Goal: Check status: Check status

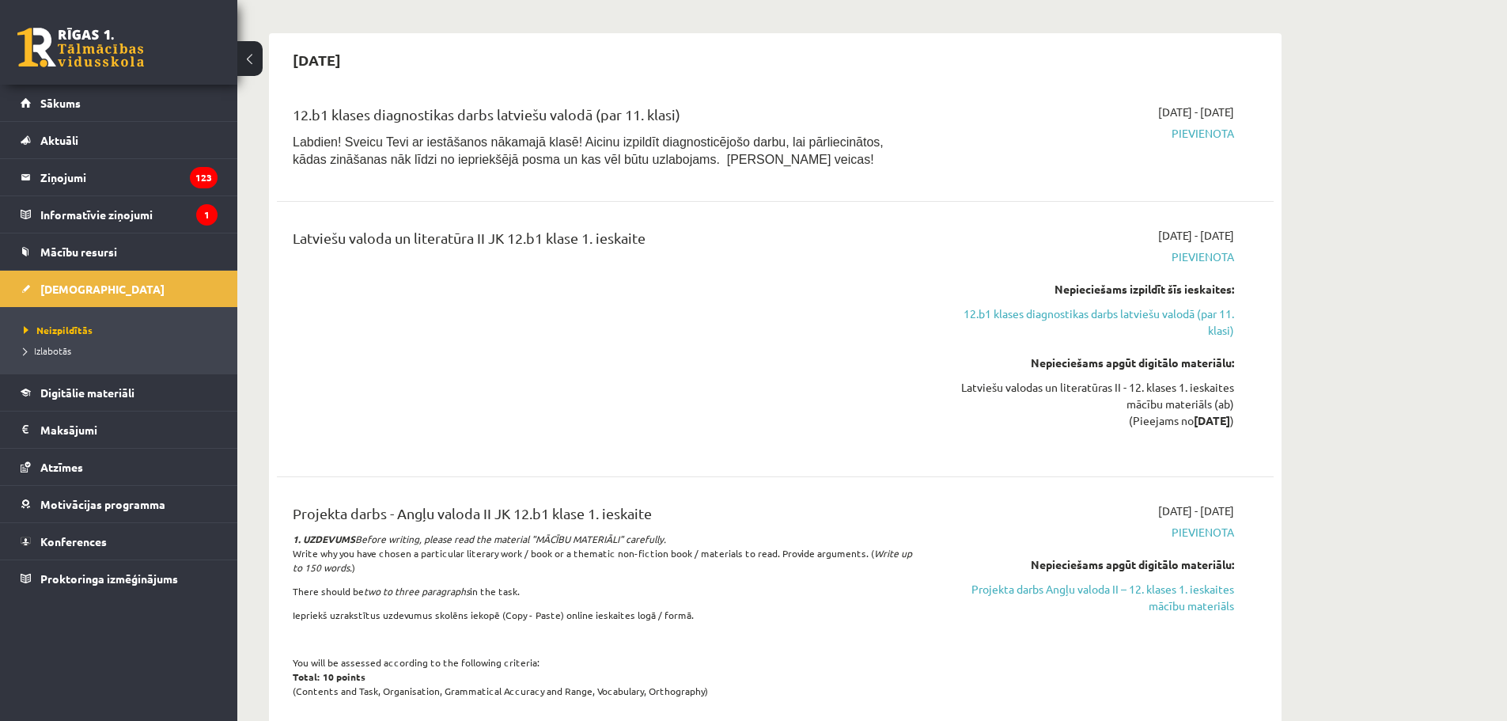
scroll to position [1107, 0]
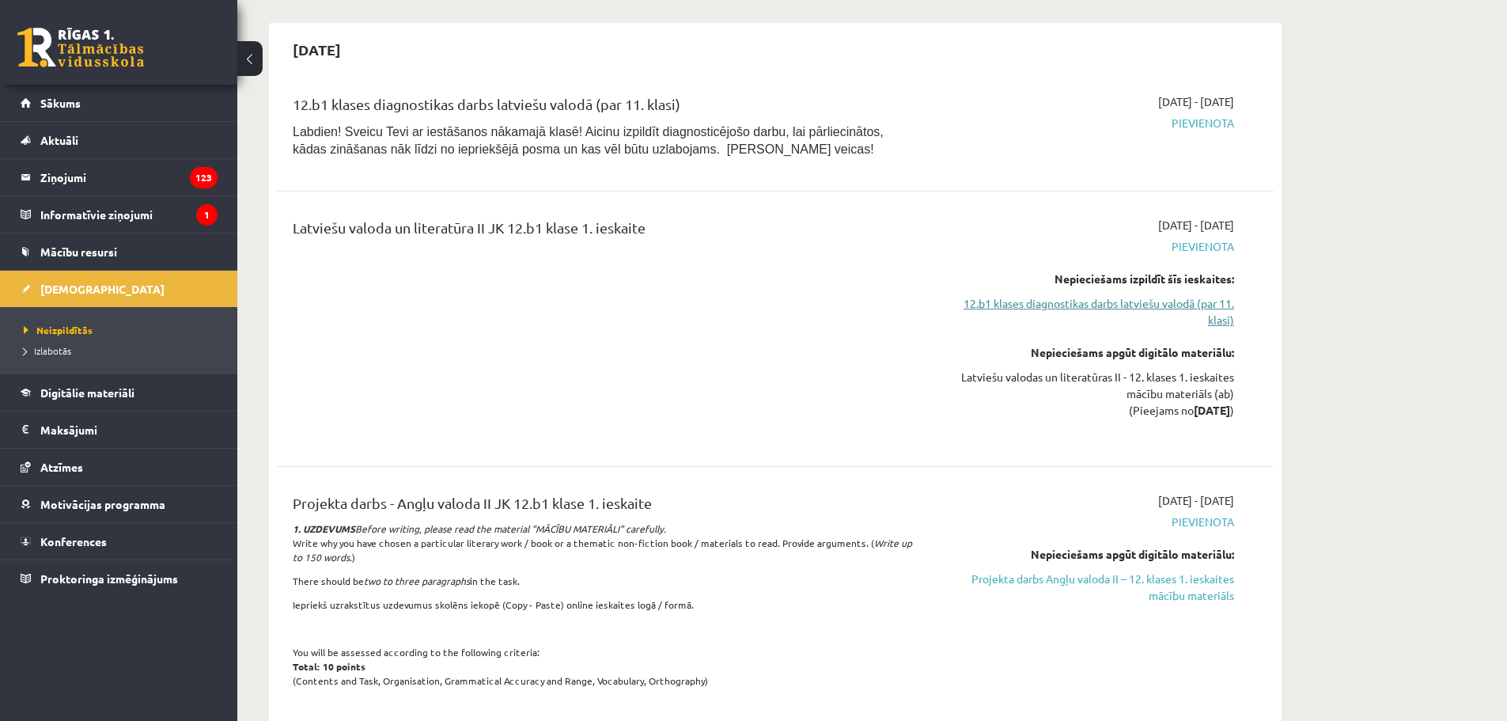
click at [1018, 301] on link "12.b1 klases diagnostikas darbs latviešu valodā (par 11. klasi)" at bounding box center [1085, 311] width 298 height 33
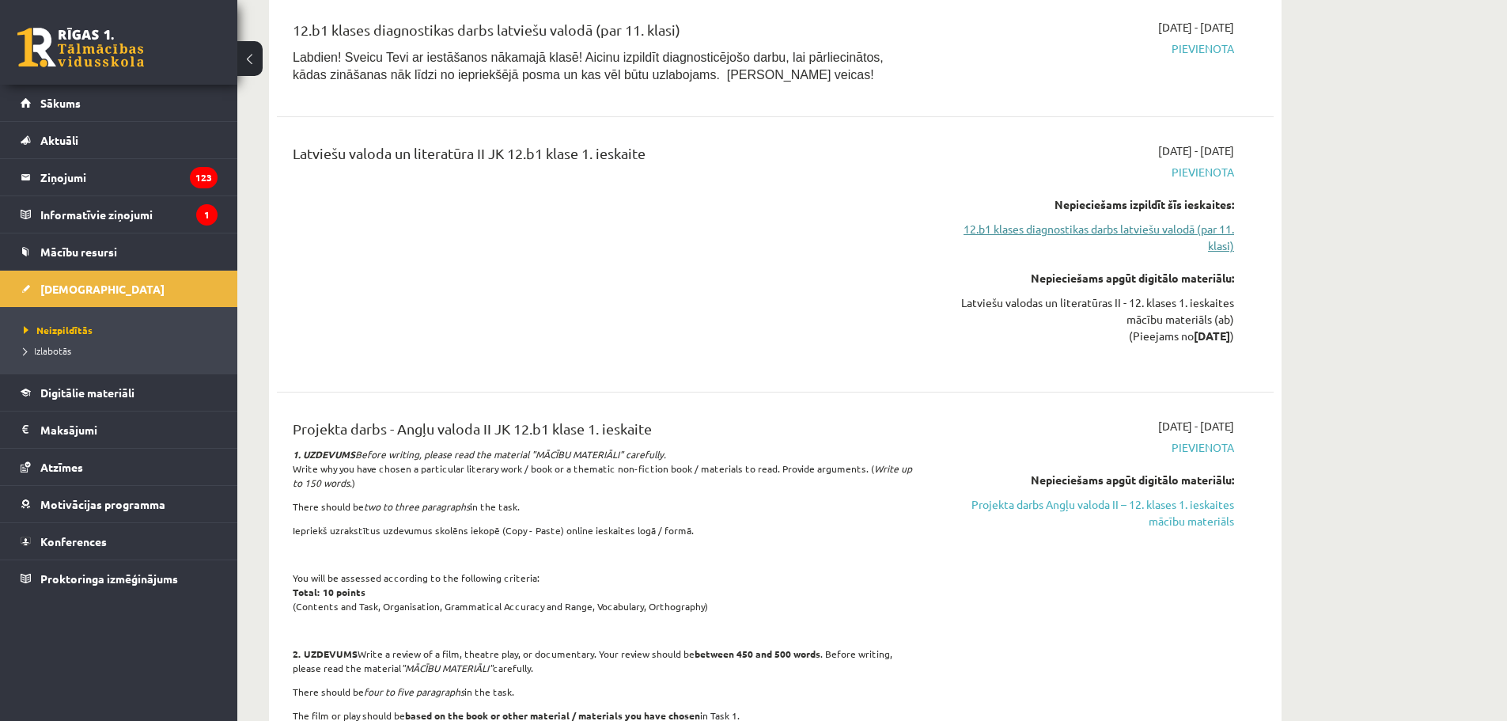
click at [1012, 227] on link "12.b1 klases diagnostikas darbs latviešu valodā (par 11. klasi)" at bounding box center [1085, 237] width 298 height 33
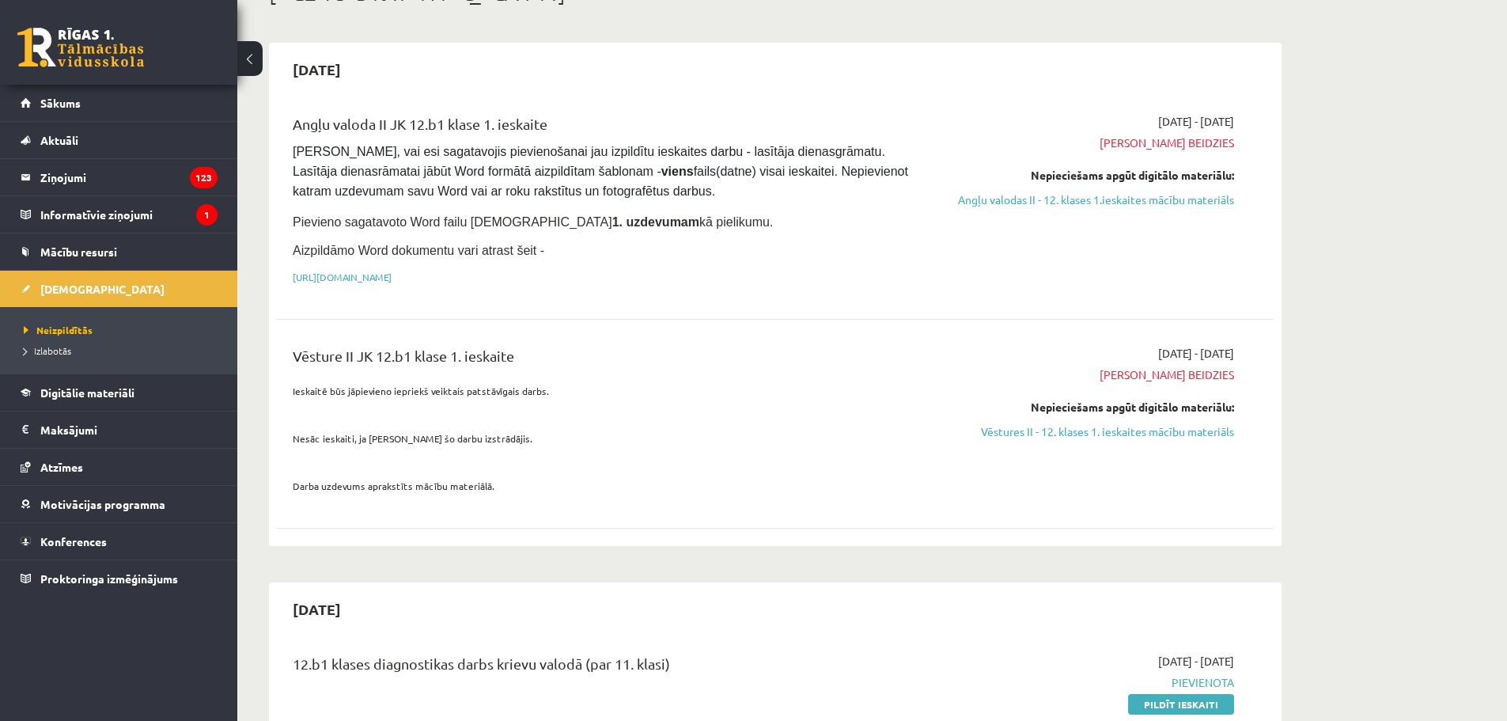
scroll to position [74, 0]
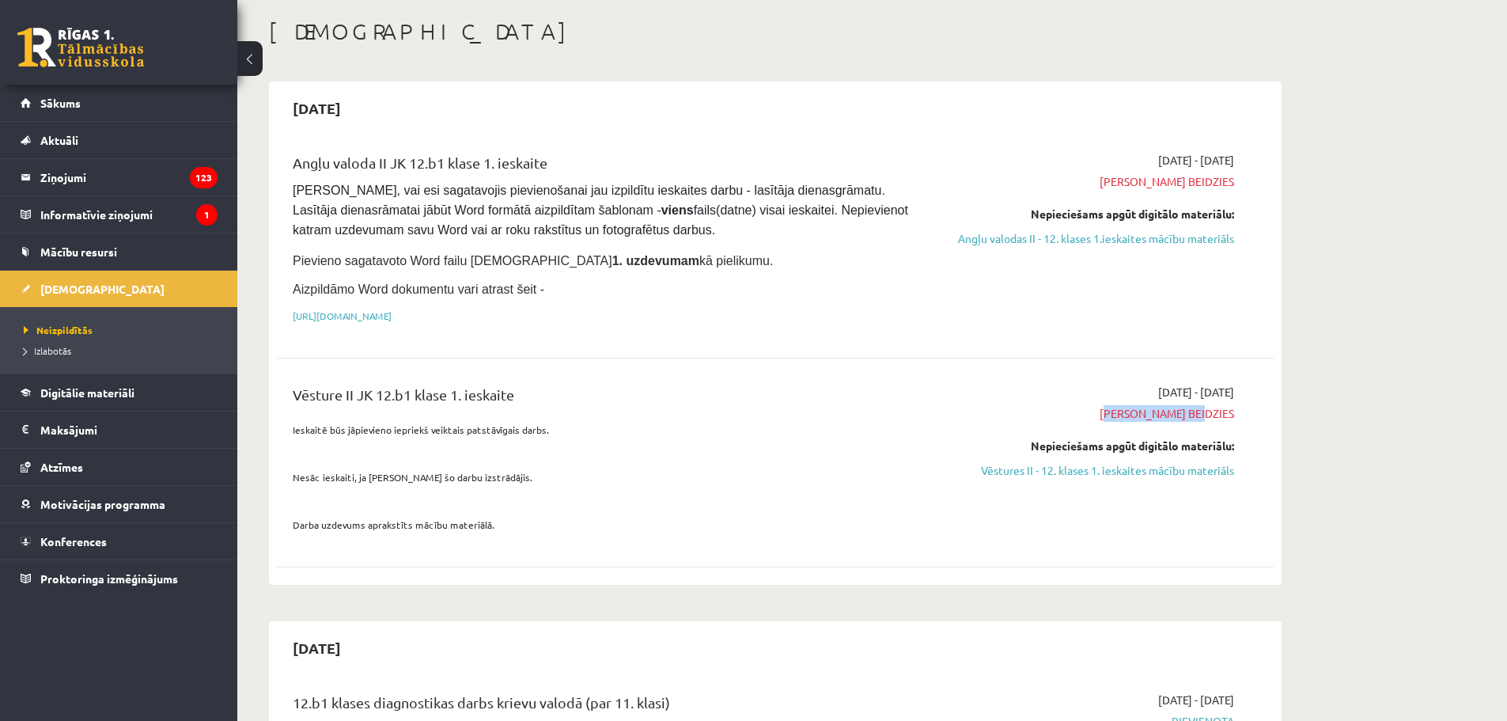
drag, startPoint x: 1142, startPoint y: 410, endPoint x: 1241, endPoint y: 414, distance: 98.9
click at [1241, 414] on div "2025-10-02 - 2025-10-12 Termiņš beidzies Nepieciešams apgūt digitālo materiālu:…" at bounding box center [1085, 462] width 322 height 157
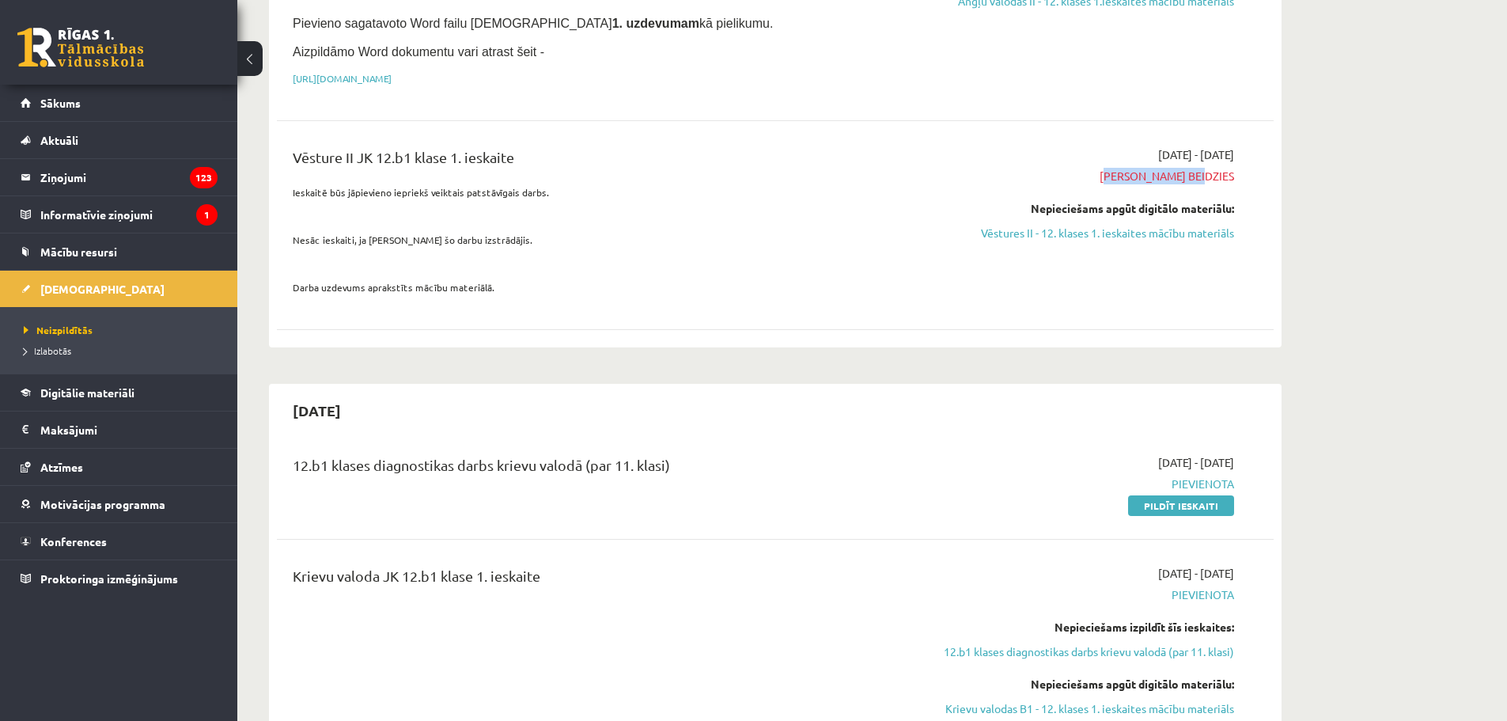
scroll to position [0, 0]
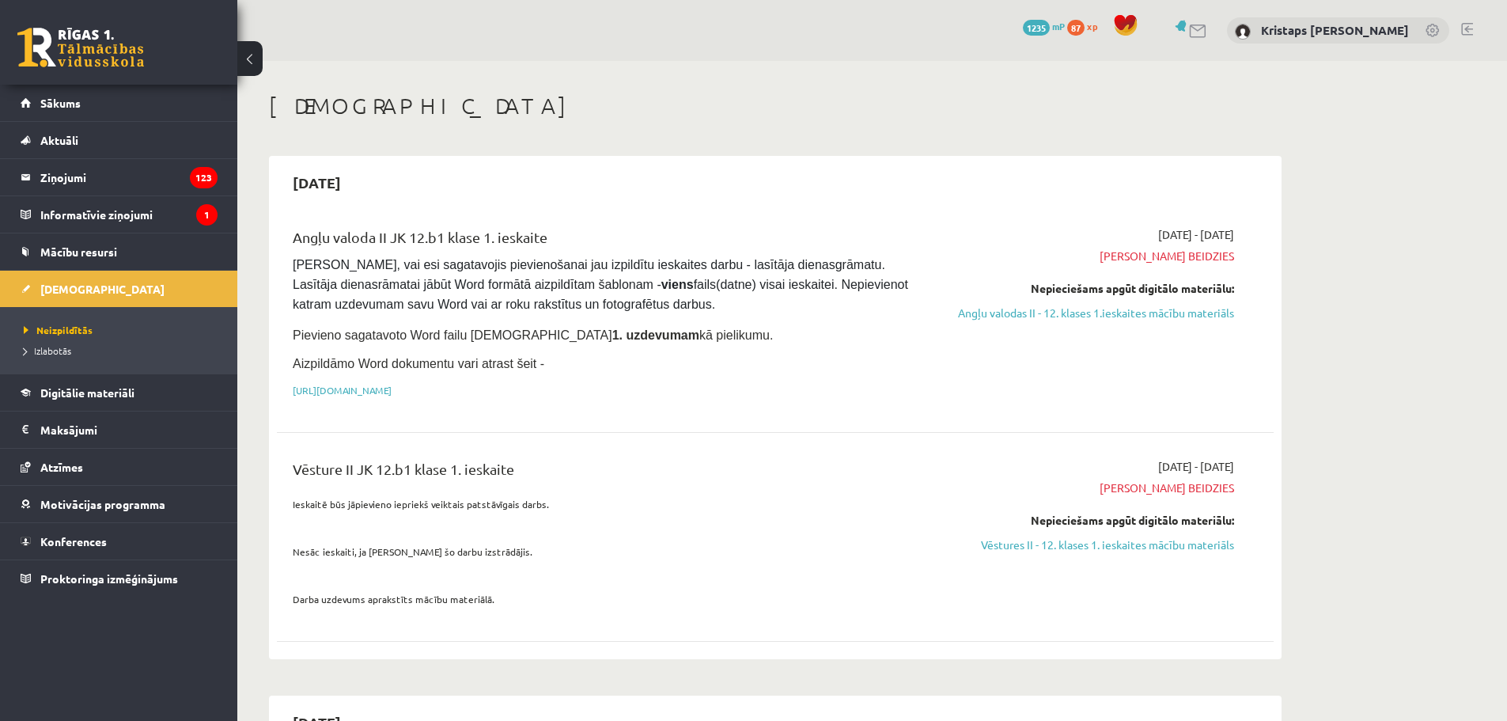
click at [76, 422] on legend "Maksājumi 0" at bounding box center [128, 429] width 177 height 36
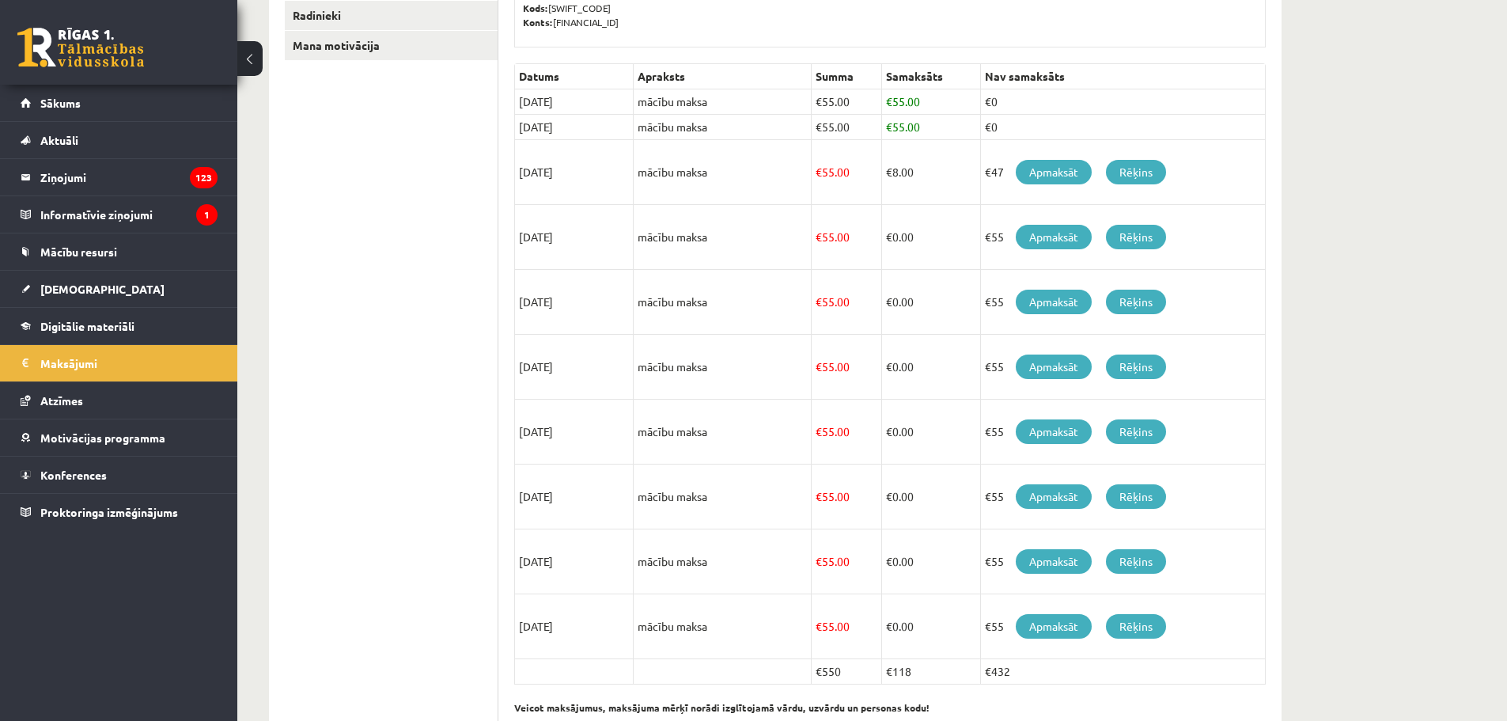
scroll to position [283, 0]
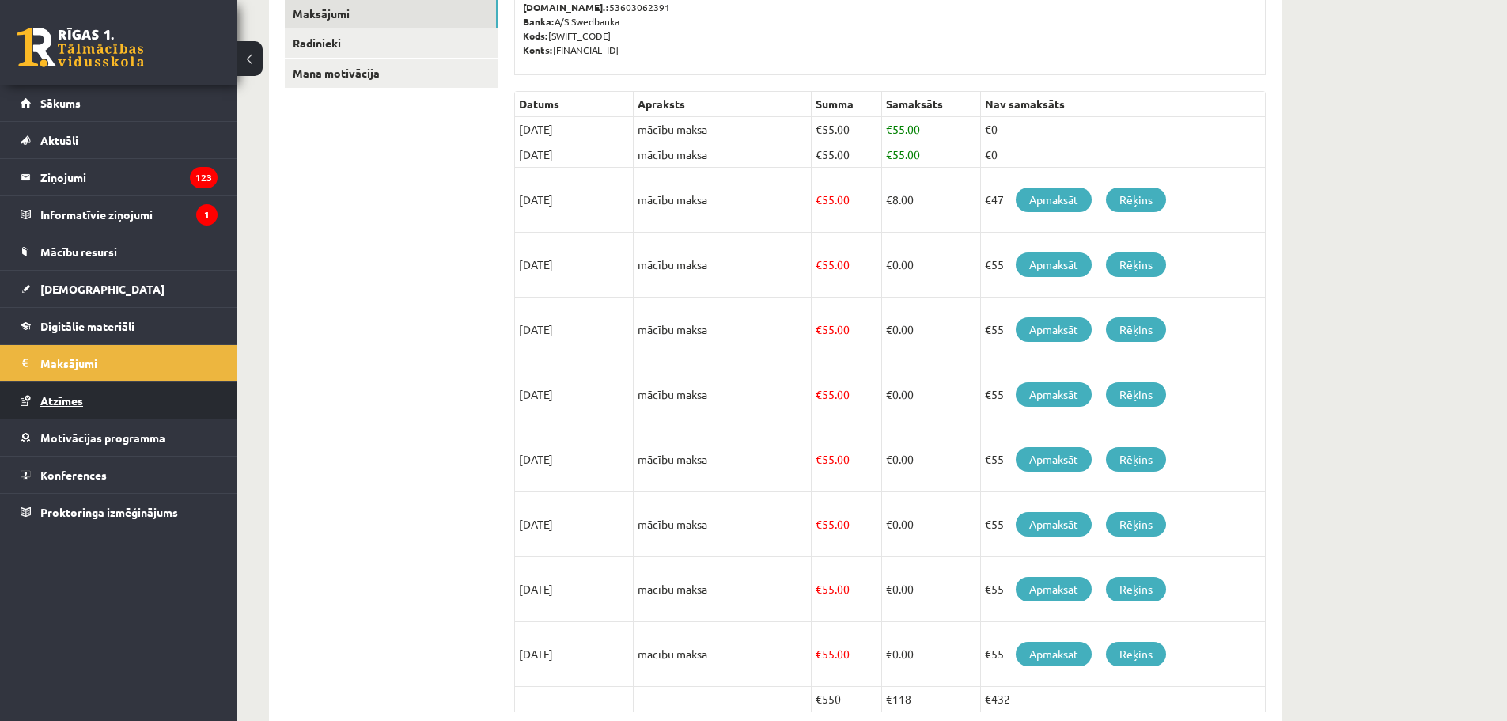
click at [44, 399] on span "Atzīmes" at bounding box center [61, 400] width 43 height 14
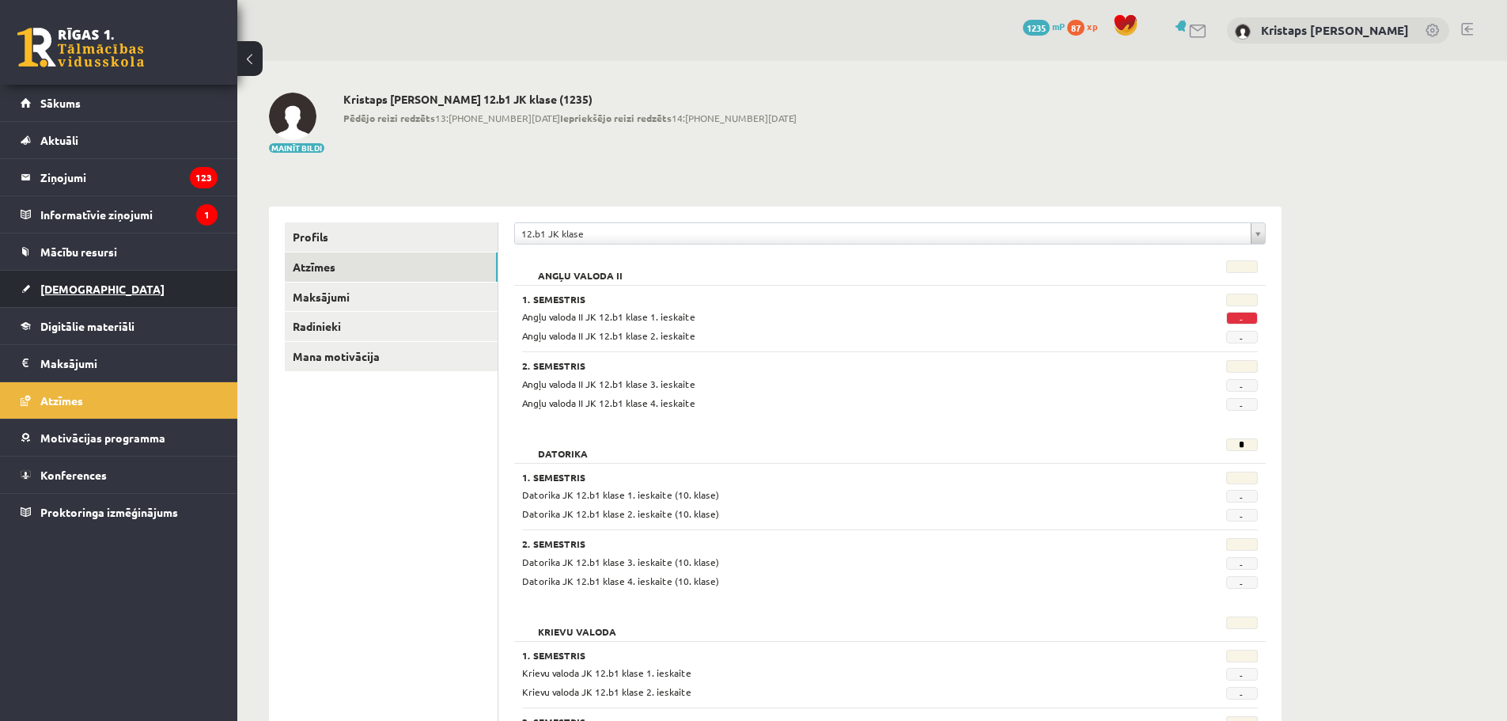
click at [53, 284] on span "[DEMOGRAPHIC_DATA]" at bounding box center [102, 289] width 124 height 14
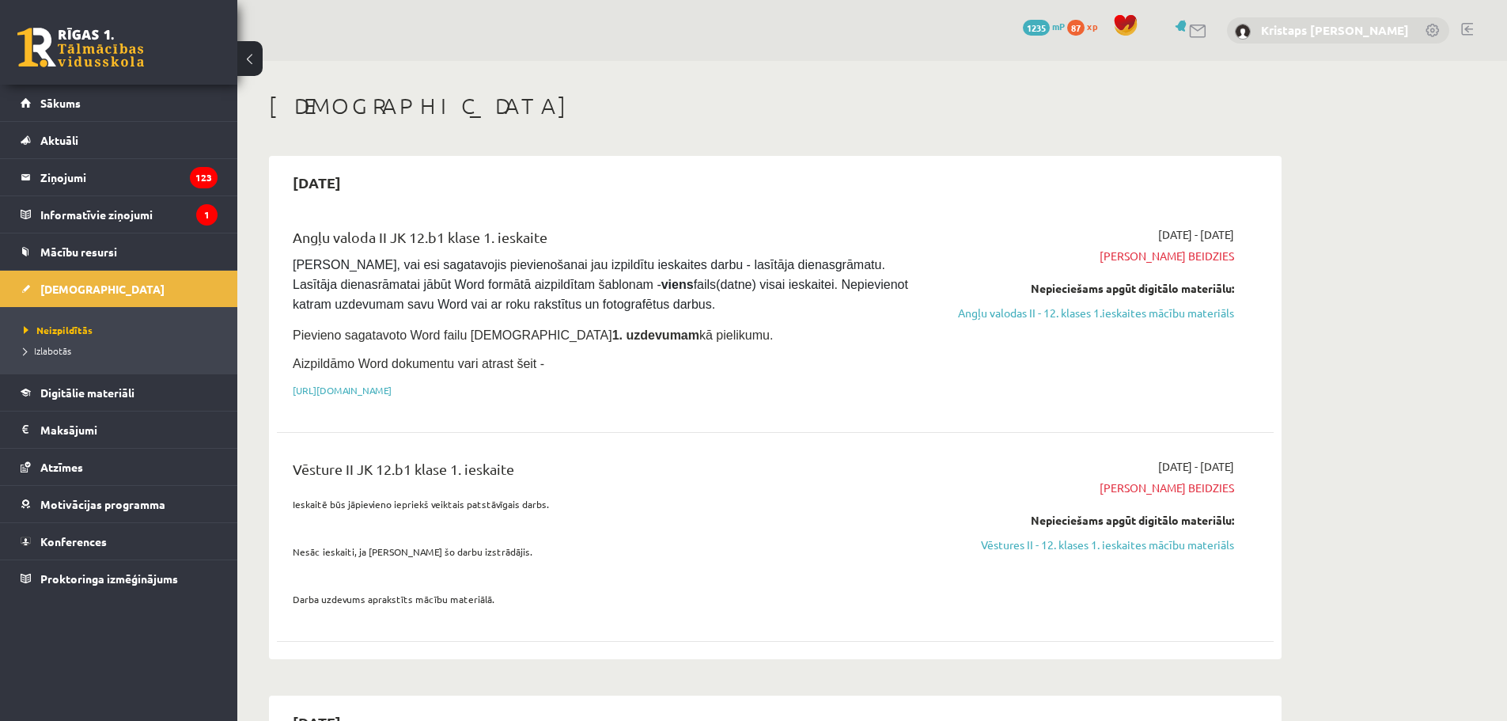
click at [1337, 29] on link "Kristaps [PERSON_NAME]" at bounding box center [1335, 30] width 148 height 16
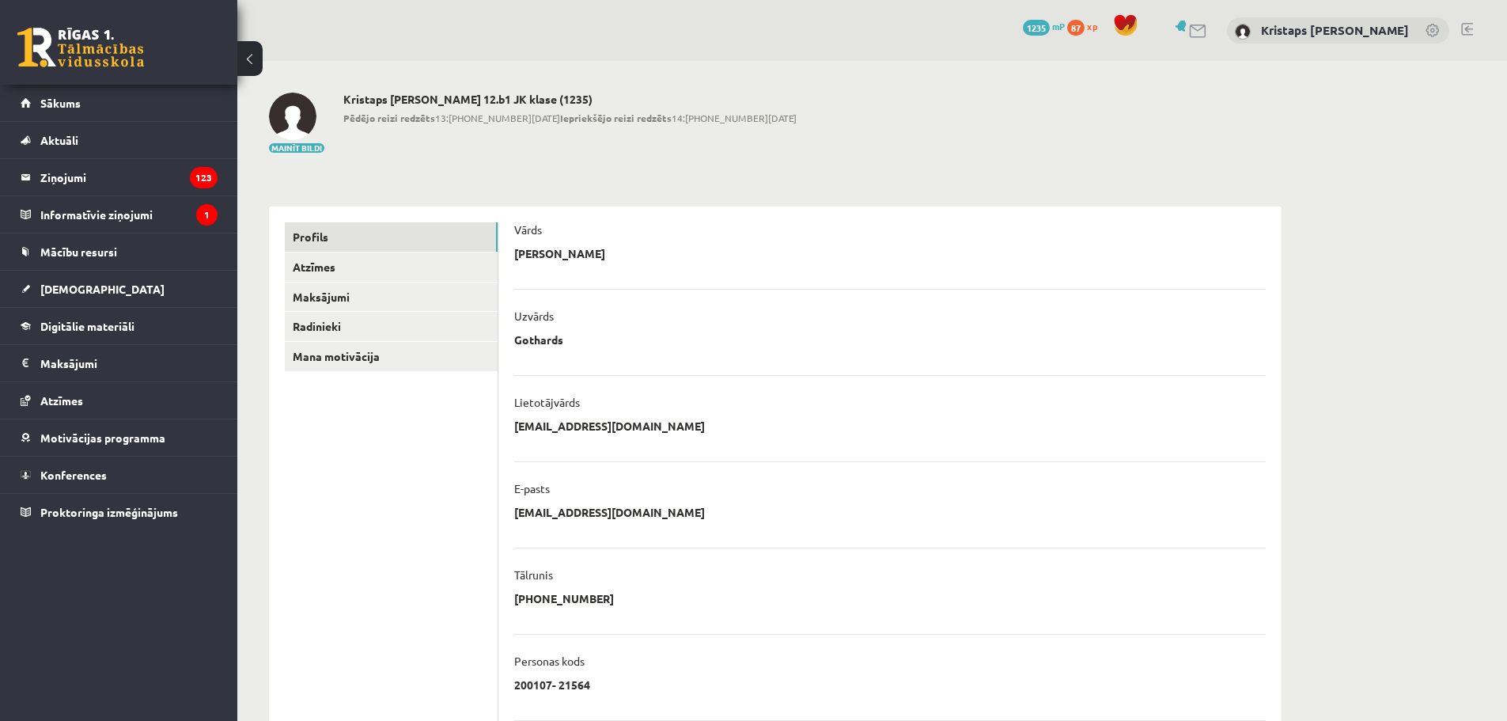
scroll to position [233, 0]
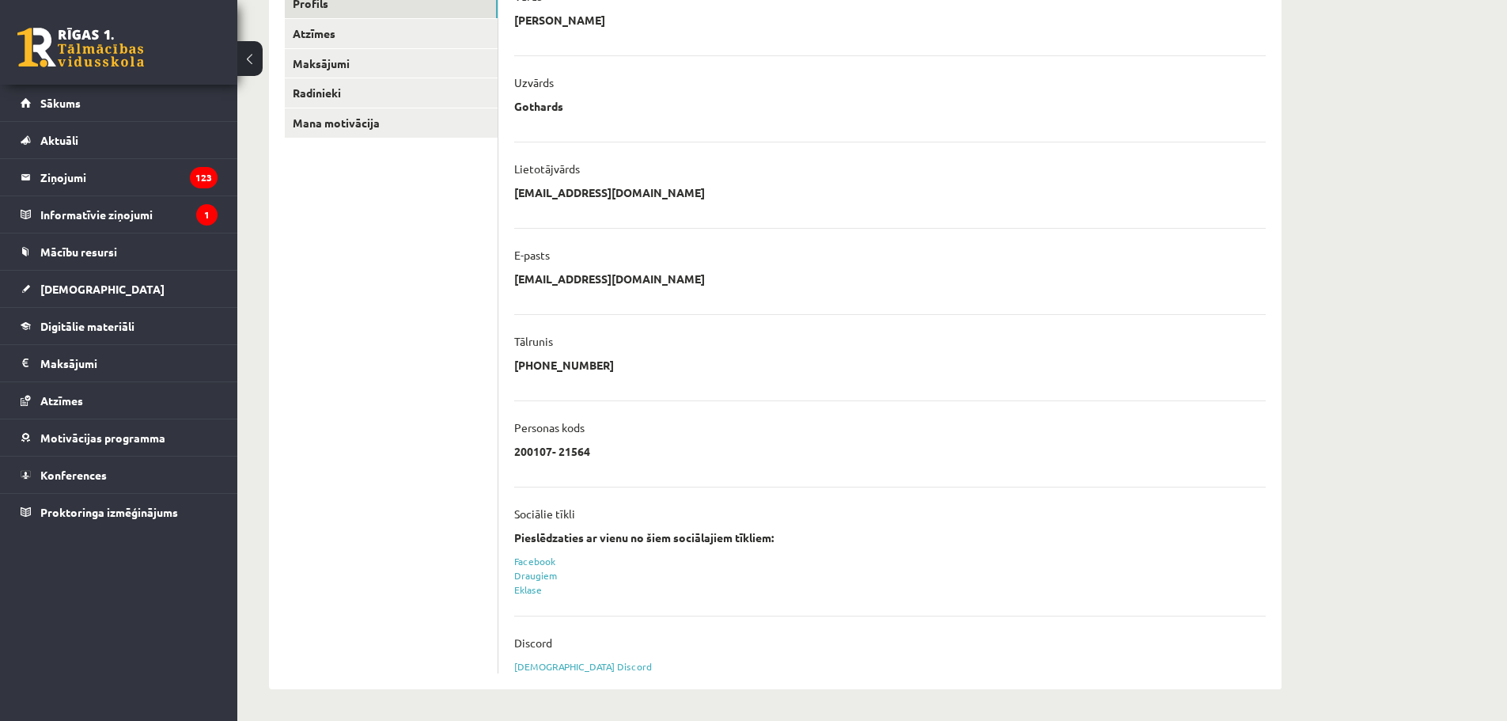
drag, startPoint x: 588, startPoint y: 452, endPoint x: 493, endPoint y: 452, distance: 94.9
click at [493, 452] on div "**********" at bounding box center [775, 331] width 1012 height 716
click at [676, 449] on div "**********" at bounding box center [889, 456] width 751 height 24
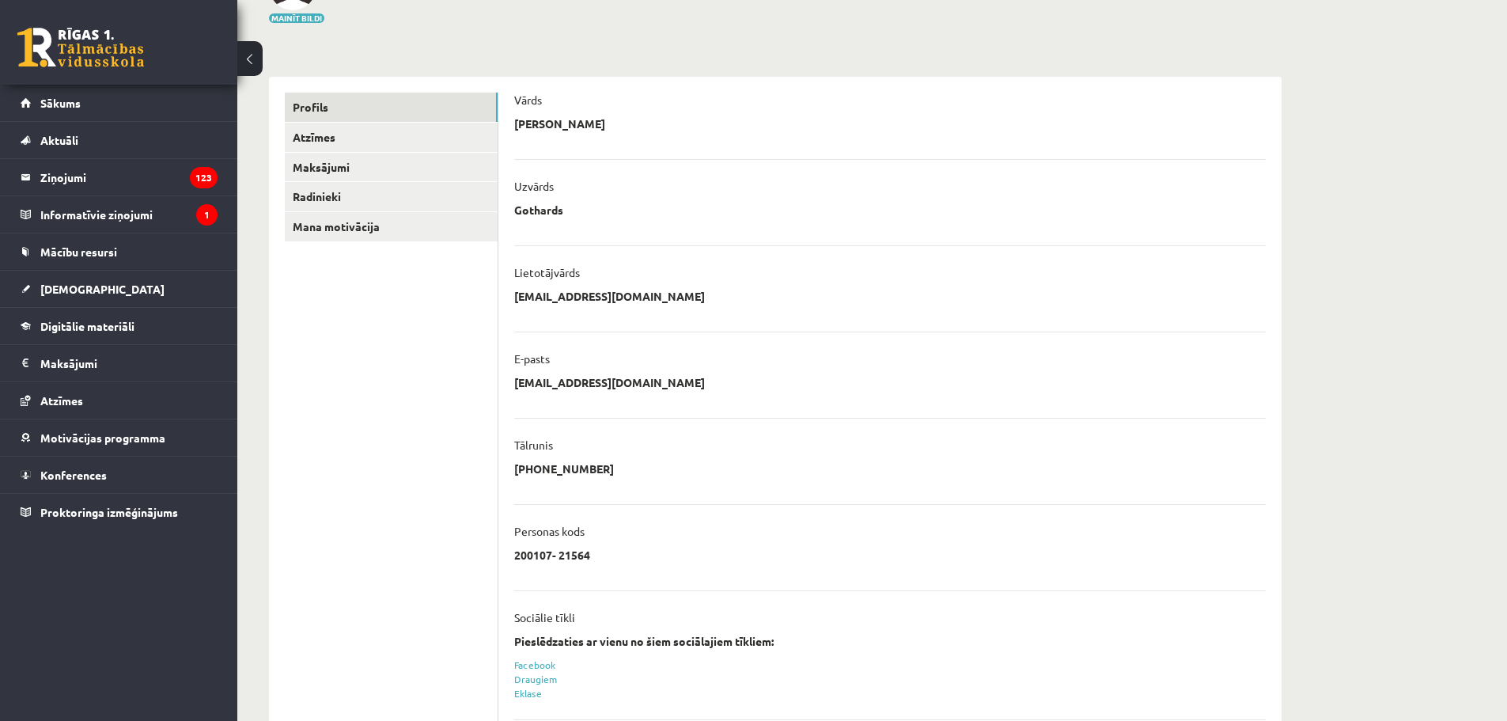
scroll to position [75, 0]
